Goal: Information Seeking & Learning: Compare options

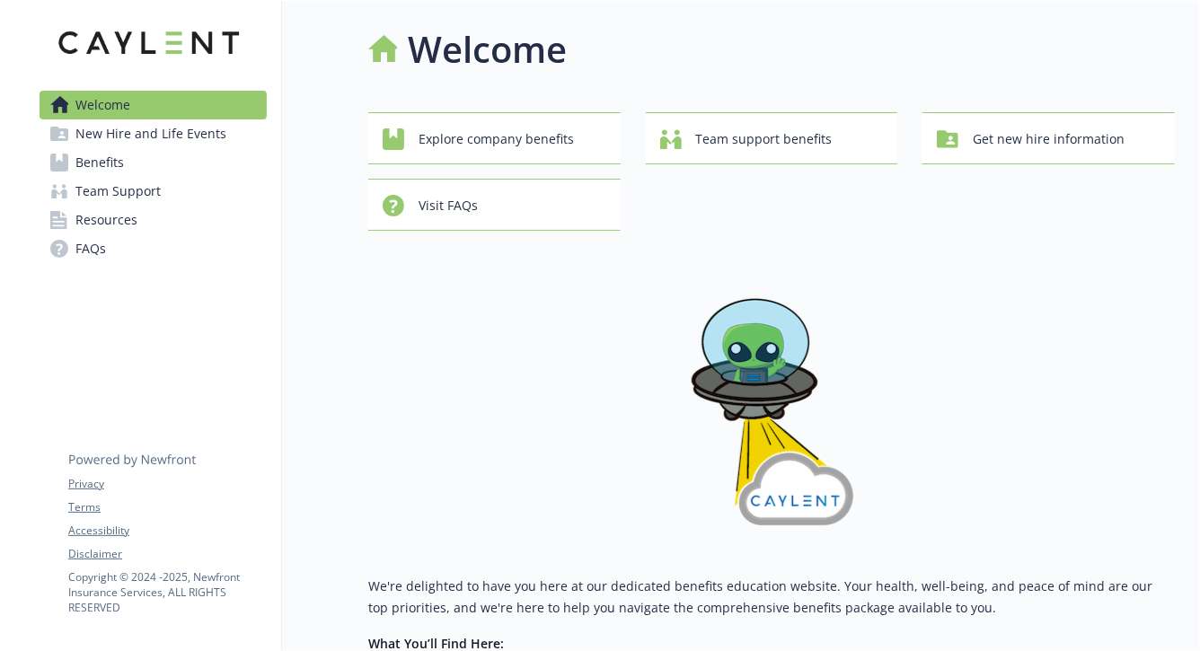
click at [181, 154] on link "Benefits" at bounding box center [153, 162] width 227 height 29
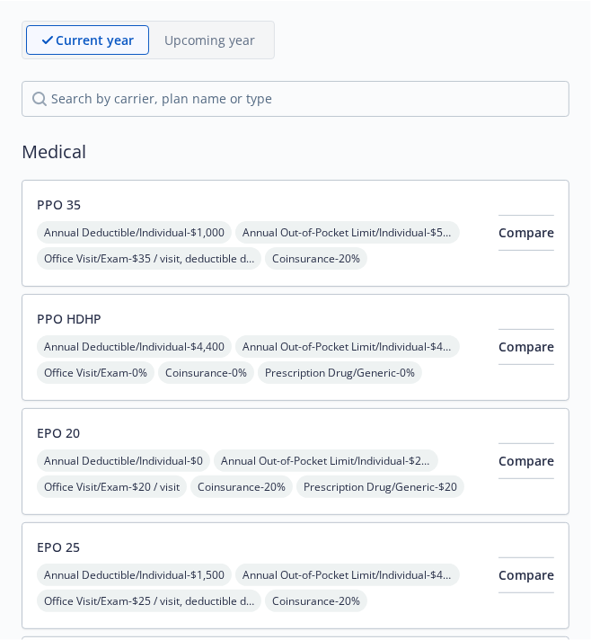
scroll to position [208, 0]
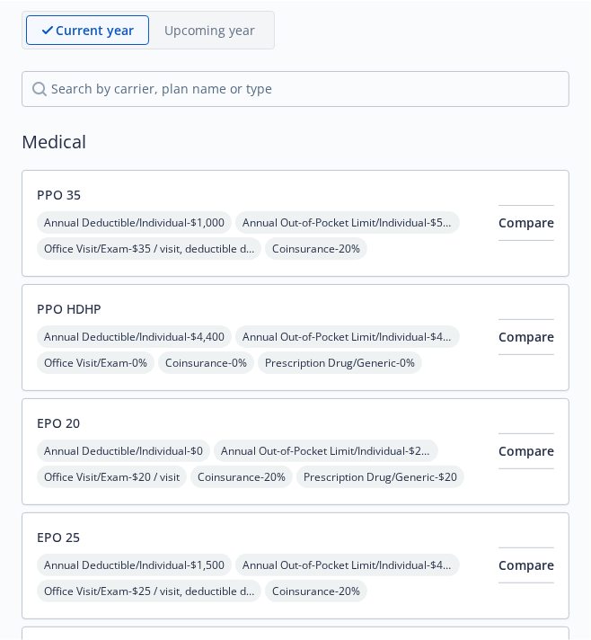
click at [332, 208] on div "PPO 35 Annual Deductible/Individual - $1,000 Annual Out-of-Pocket Limit/Individ…" at bounding box center [260, 223] width 447 height 76
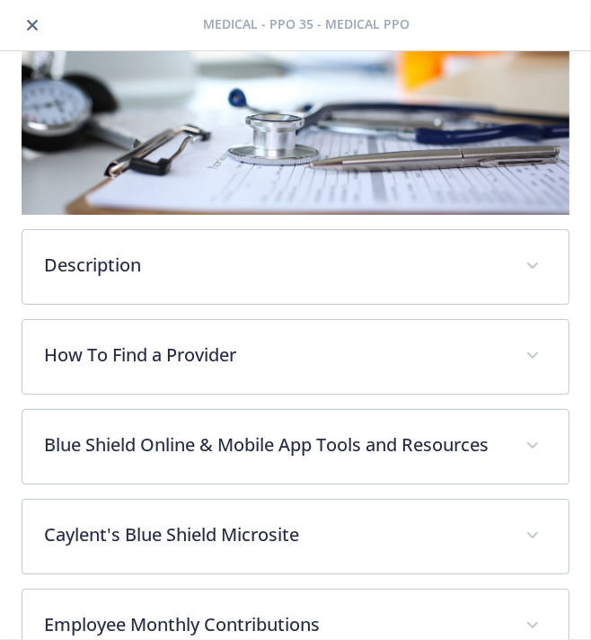
scroll to position [206, 0]
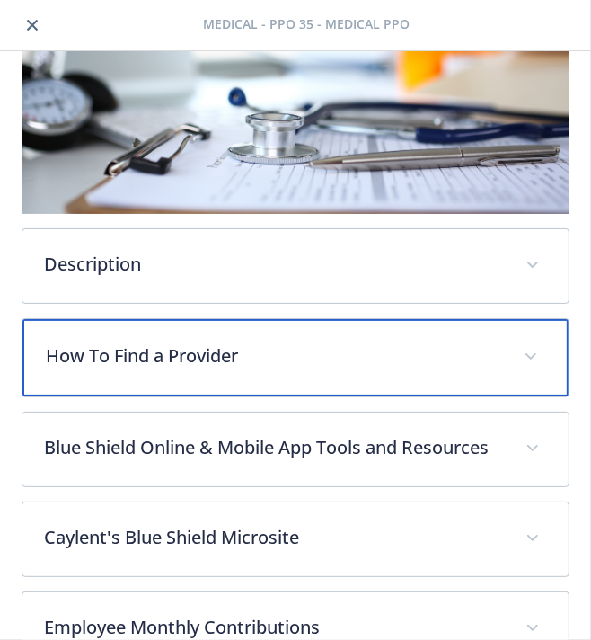
click at [404, 363] on p "How To Find a Provider" at bounding box center [274, 355] width 456 height 27
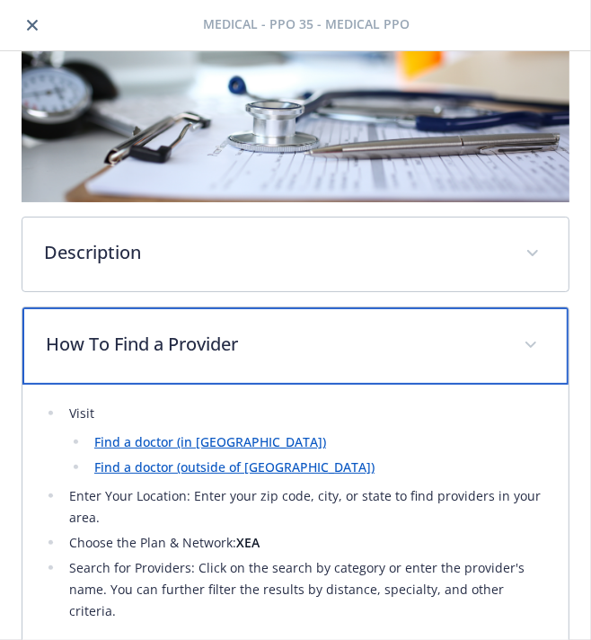
scroll to position [215, 0]
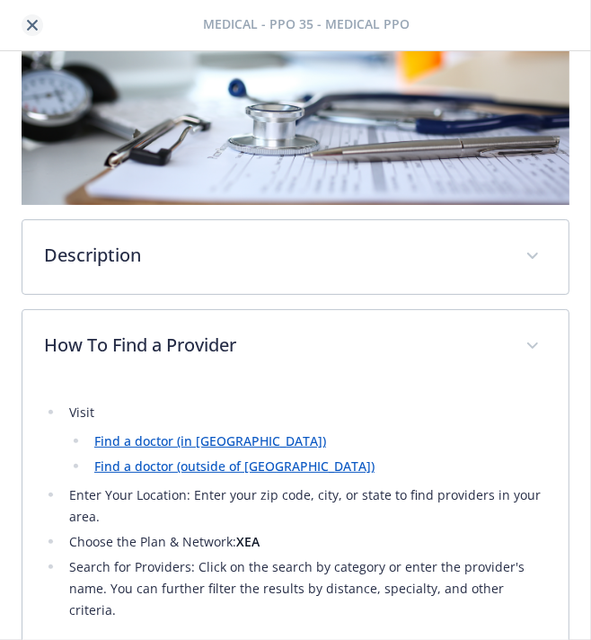
click at [33, 26] on icon "close" at bounding box center [32, 25] width 11 height 11
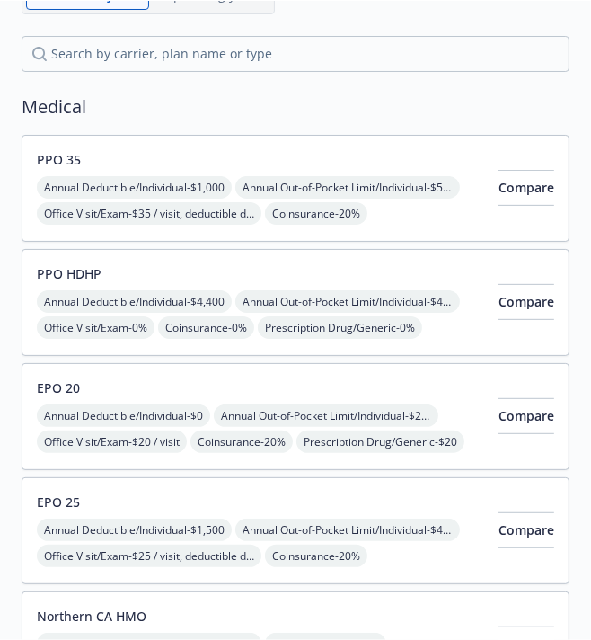
scroll to position [237, 0]
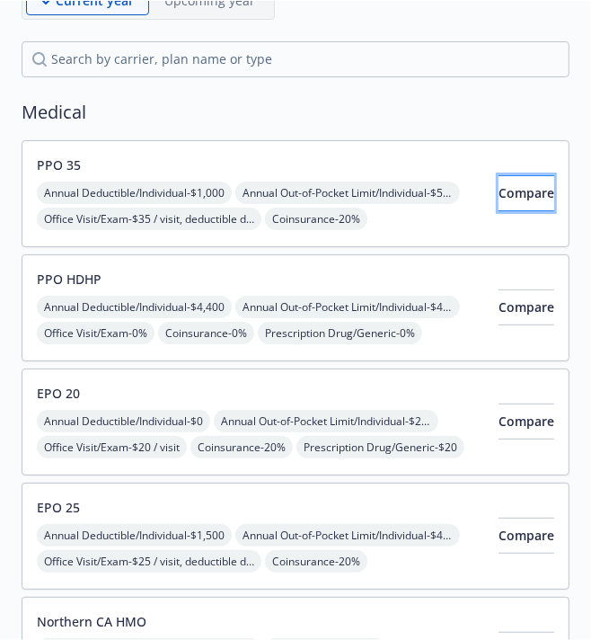
click at [502, 196] on span "Compare" at bounding box center [527, 192] width 56 height 17
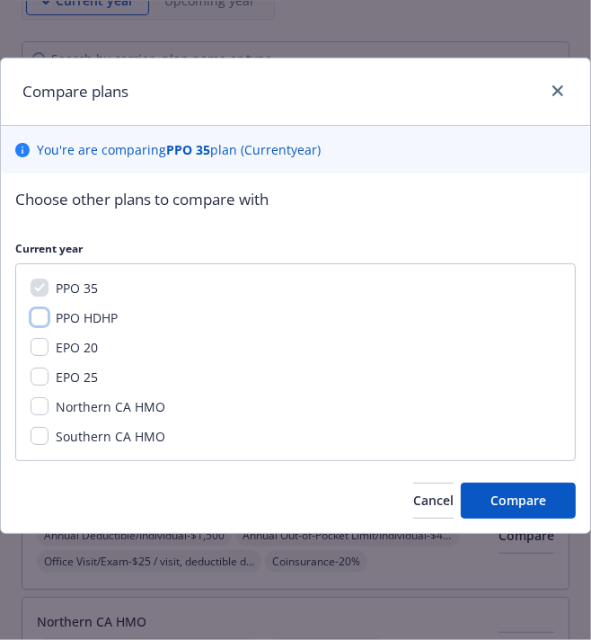
click at [40, 317] on input "PPO HDHP" at bounding box center [40, 317] width 18 height 18
checkbox input "true"
click at [42, 380] on input "EPO 25" at bounding box center [40, 376] width 18 height 18
checkbox input "true"
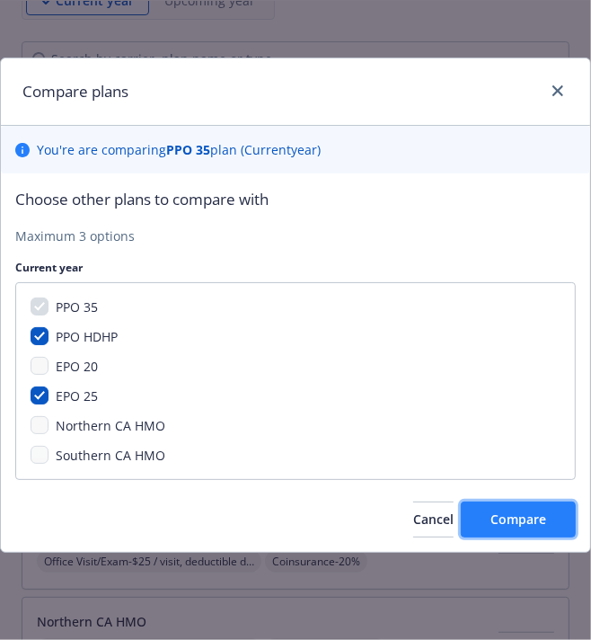
click at [531, 517] on span "Compare" at bounding box center [518, 518] width 56 height 17
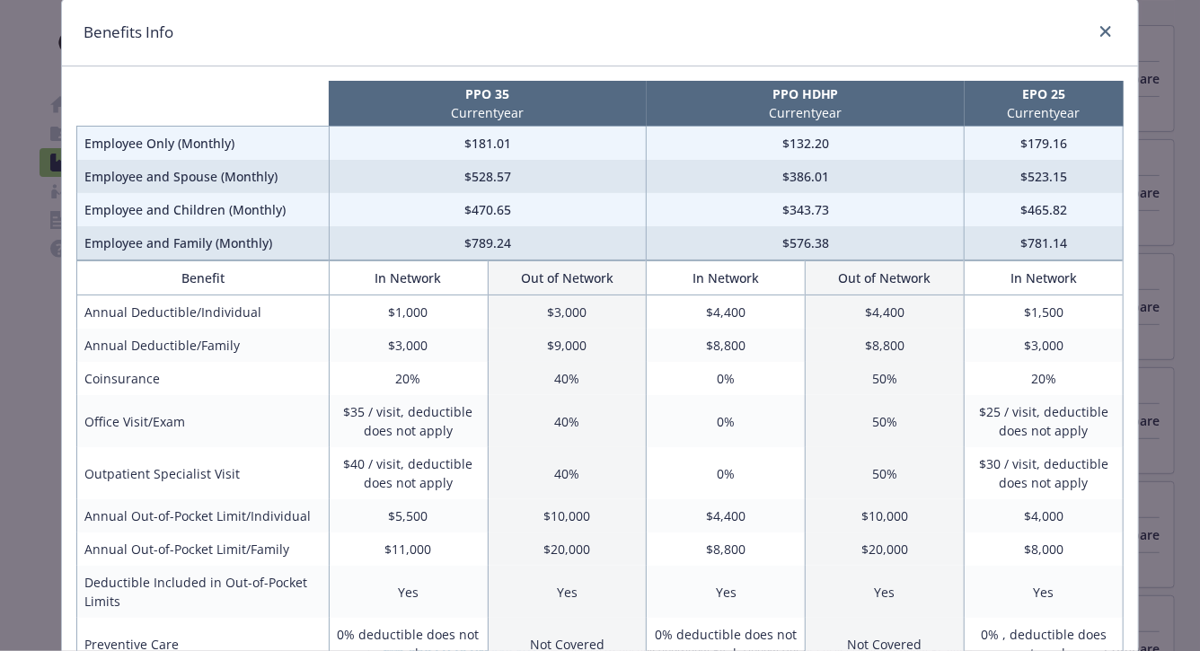
scroll to position [0, 0]
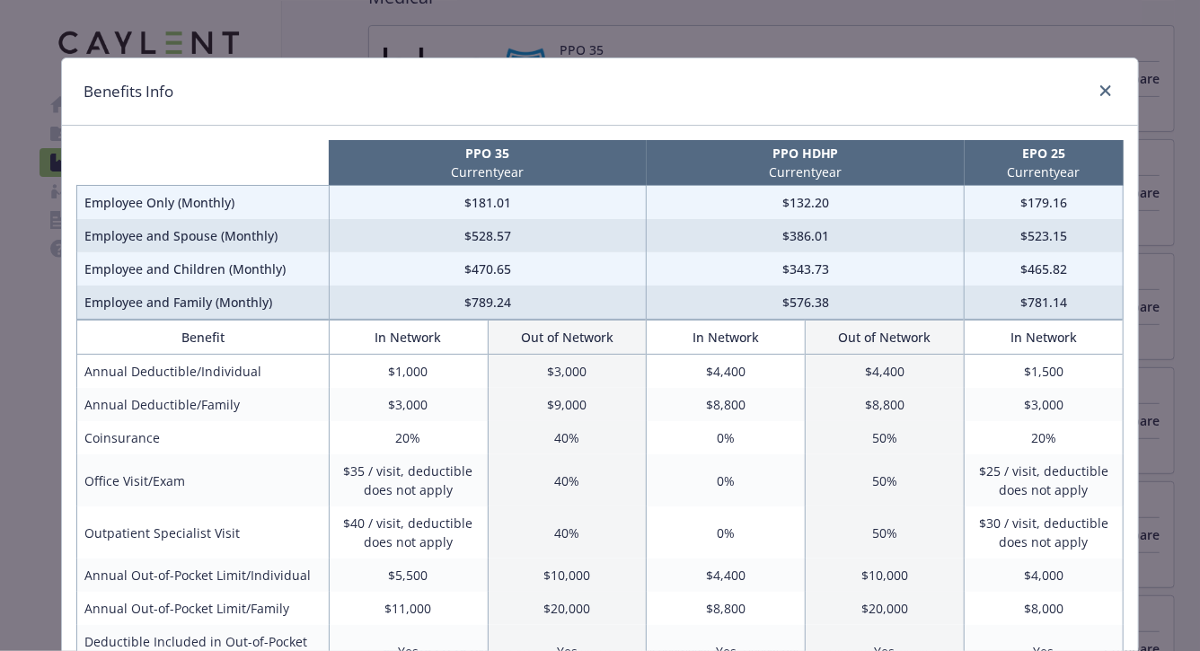
click at [1187, 198] on div "Benefits Info PPO 35 Current year PPO HDHP Current year EPO 25 Current year Emp…" at bounding box center [600, 325] width 1200 height 651
drag, startPoint x: 445, startPoint y: 203, endPoint x: 529, endPoint y: 203, distance: 84.4
click at [530, 203] on td "$181.01" at bounding box center [488, 203] width 318 height 34
click at [926, 359] on td "$4,400" at bounding box center [885, 372] width 159 height 34
drag, startPoint x: 994, startPoint y: 341, endPoint x: 1083, endPoint y: 340, distance: 89.0
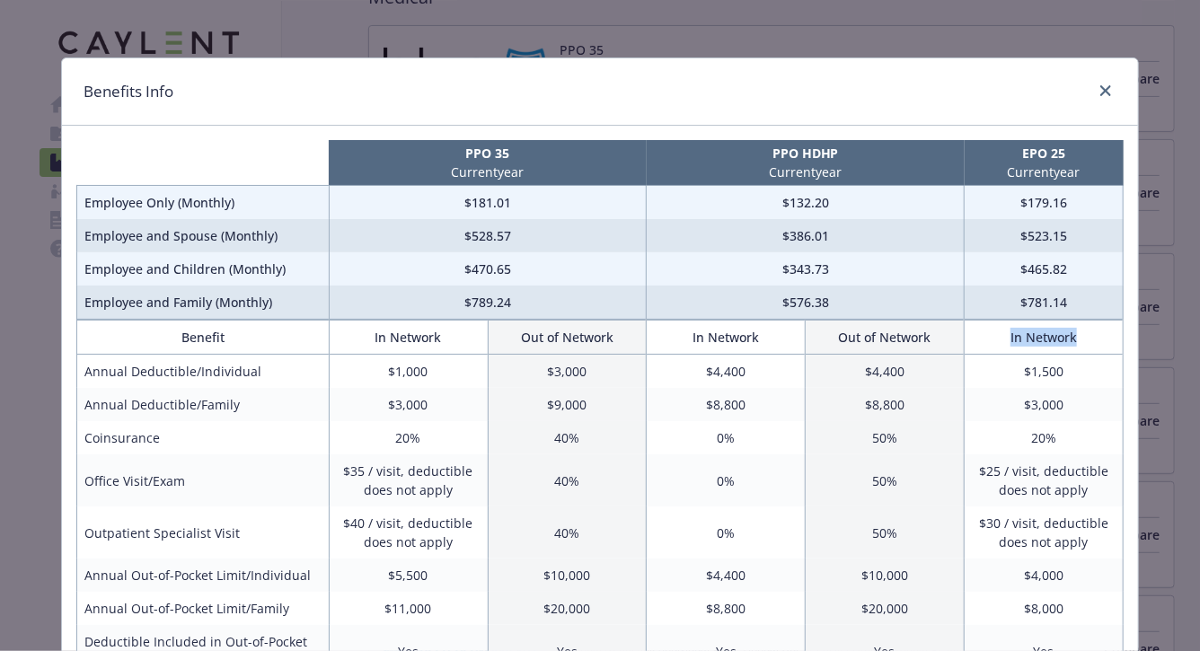
click at [1083, 340] on th "In Network" at bounding box center [1044, 338] width 159 height 34
drag, startPoint x: 1093, startPoint y: 338, endPoint x: 1007, endPoint y: 338, distance: 86.2
click at [1007, 338] on th "In Network" at bounding box center [1044, 338] width 159 height 34
click at [1051, 178] on p "Current year" at bounding box center [1044, 172] width 152 height 19
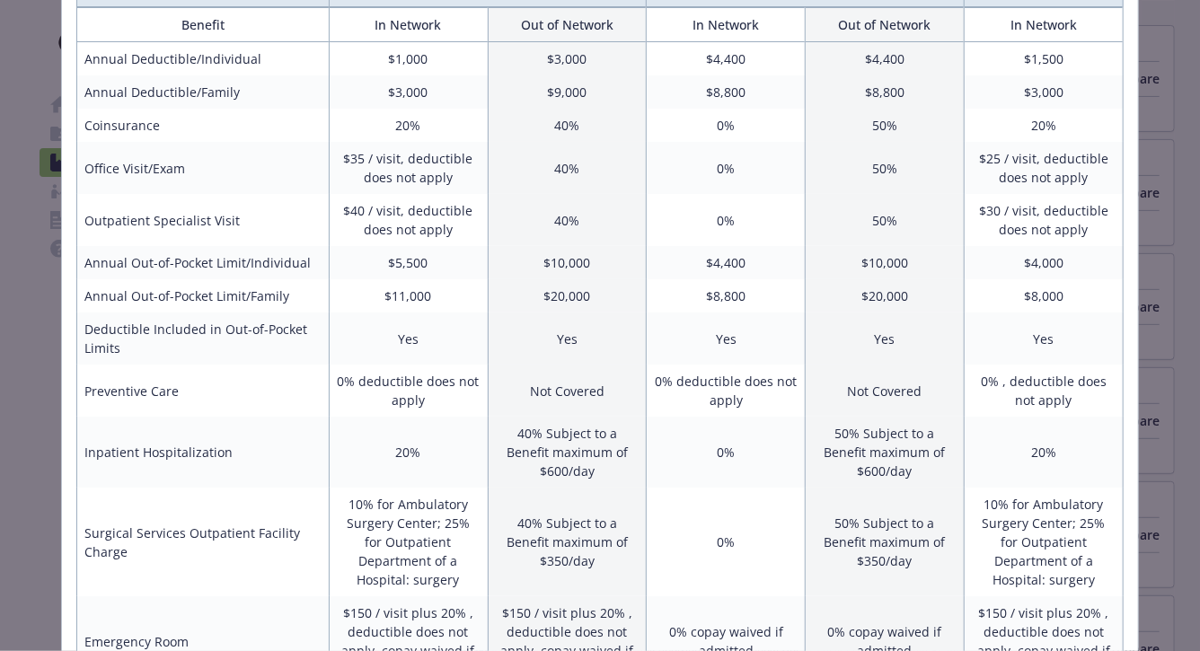
scroll to position [323, 0]
